Goal: Task Accomplishment & Management: Complete application form

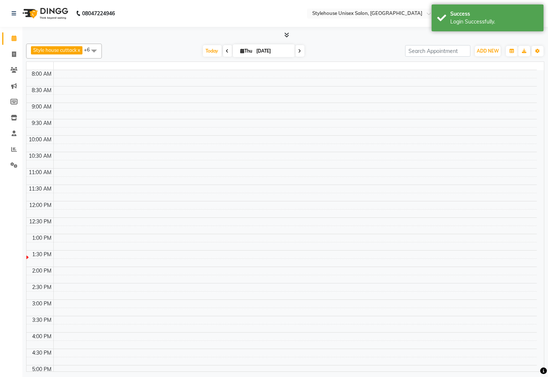
select select "en"
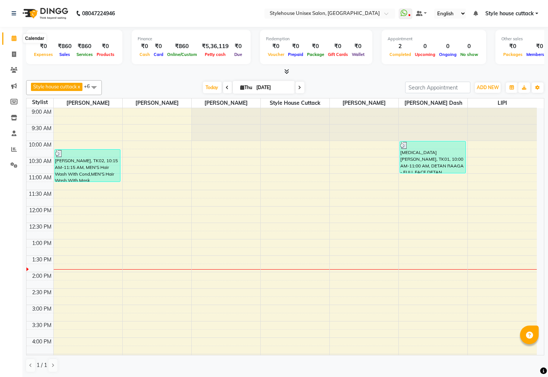
click at [9, 35] on span at bounding box center [13, 38] width 13 height 9
click at [16, 51] on span at bounding box center [13, 54] width 13 height 9
select select "4222"
select select "service"
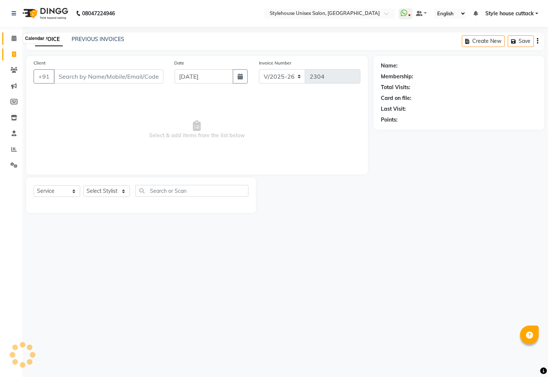
click at [13, 42] on span at bounding box center [13, 38] width 13 height 9
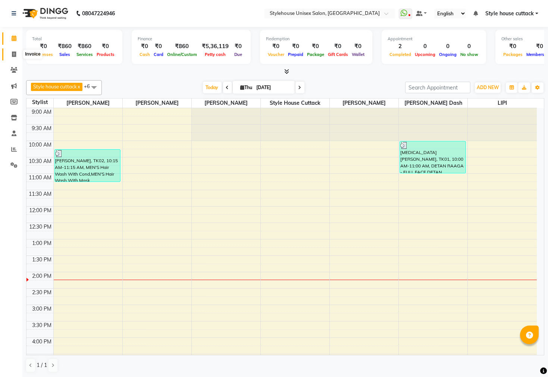
click at [11, 54] on span at bounding box center [13, 54] width 13 height 9
select select "service"
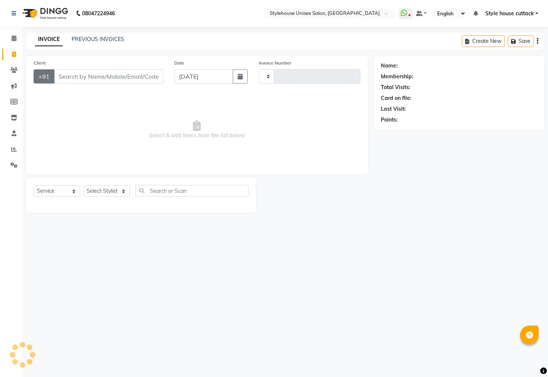
type input "2304"
select select "4222"
click at [111, 189] on select "Select Stylist Bharati Nanda Bikash Chintu Kanha Barik LIPI Manjit Barik Nitu B…" at bounding box center [106, 192] width 47 height 12
select select "21976"
click at [83, 186] on select "Select Stylist Bharati Nanda Bikash Chintu Kanha Barik LIPI Manjit Barik Nitu B…" at bounding box center [106, 192] width 47 height 12
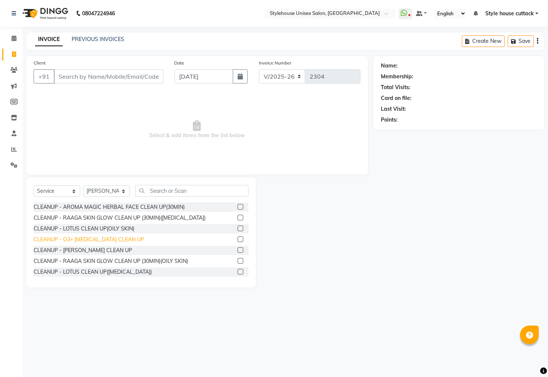
click at [119, 240] on div "CLEANUP - O3+ WHITENING CLEAN UP" at bounding box center [89, 240] width 111 height 8
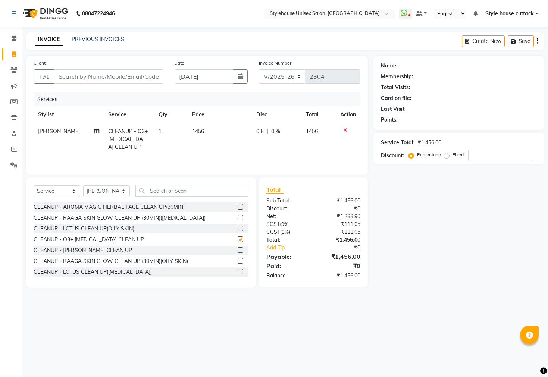
checkbox input "false"
click at [97, 78] on input "Client" at bounding box center [109, 76] width 110 height 14
drag, startPoint x: 97, startPoint y: 69, endPoint x: 86, endPoint y: 69, distance: 11.6
click at [86, 69] on div "Client +91" at bounding box center [98, 74] width 141 height 31
paste input "ARYAN"
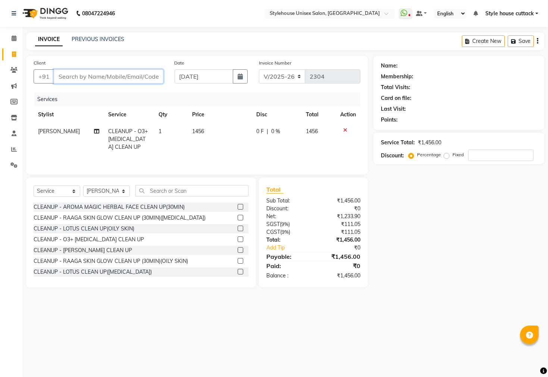
type input "ARYAN"
type input "0"
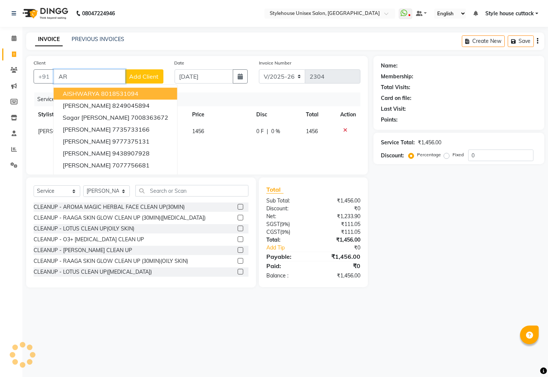
type input "A"
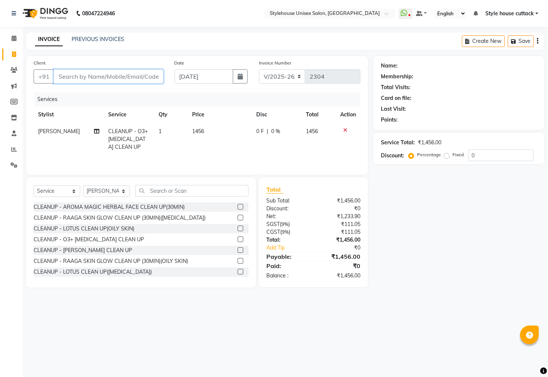
paste input "9937227858"
type input "9937227858"
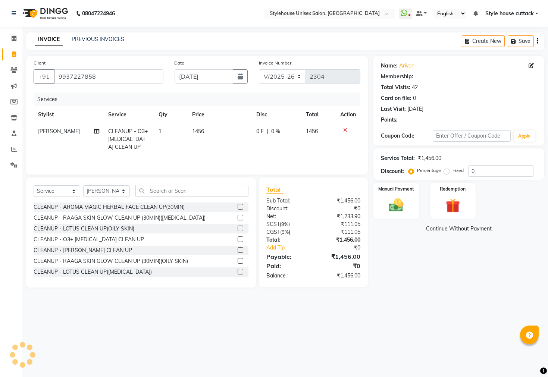
select select "2: Object"
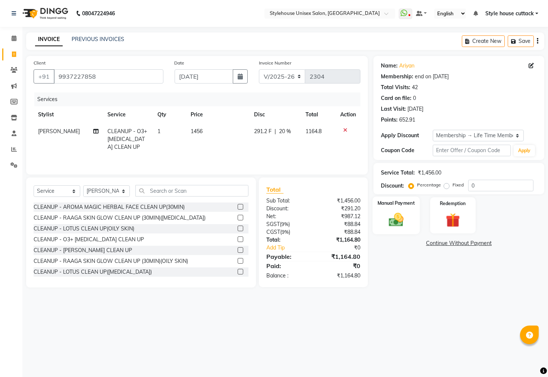
click at [407, 225] on img at bounding box center [397, 220] width 24 height 17
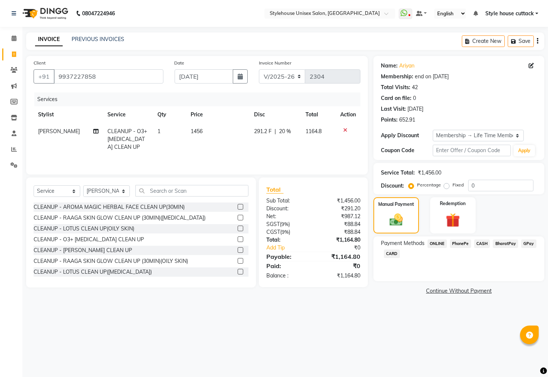
click at [481, 248] on span "CASH" at bounding box center [483, 244] width 16 height 9
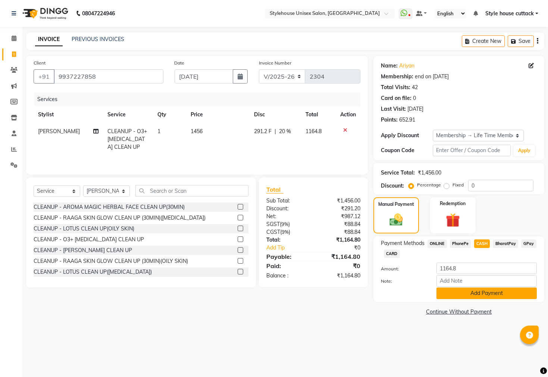
click at [478, 299] on button "Add Payment" at bounding box center [487, 294] width 100 height 12
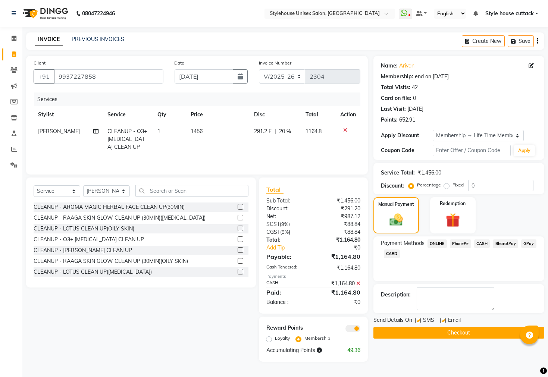
click at [458, 339] on button "Checkout" at bounding box center [459, 333] width 171 height 12
